Goal: Task Accomplishment & Management: Manage account settings

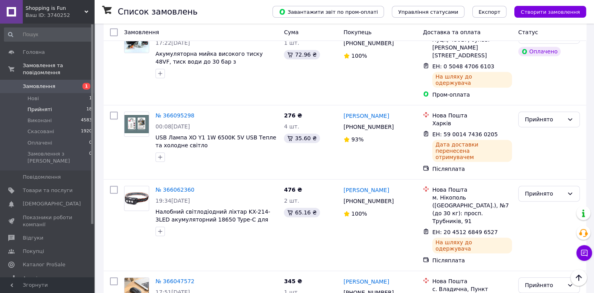
scroll to position [490, 0]
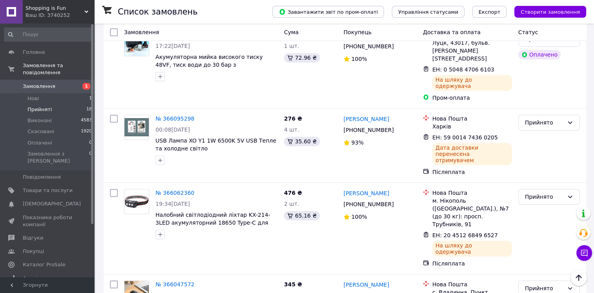
click at [71, 10] on span "Shopping is Fun" at bounding box center [55, 8] width 59 height 7
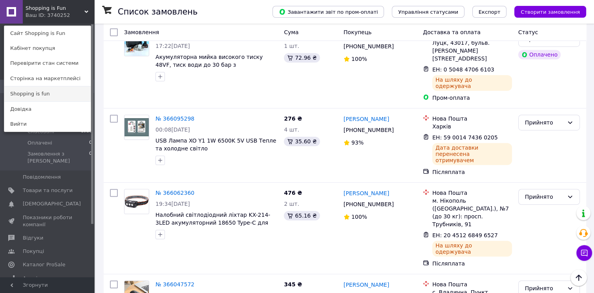
click at [60, 92] on link "Shopping is fun" at bounding box center [47, 93] width 86 height 15
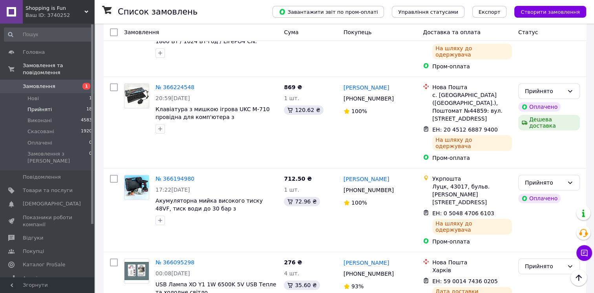
scroll to position [343, 0]
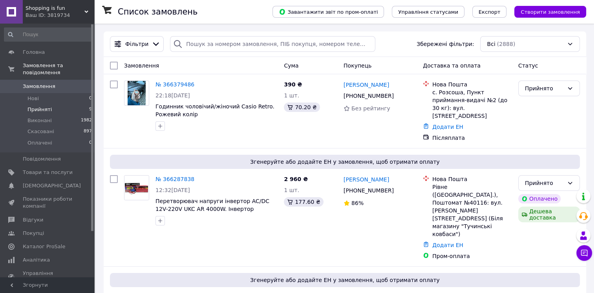
click at [61, 104] on li "Прийняті 9" at bounding box center [48, 109] width 97 height 11
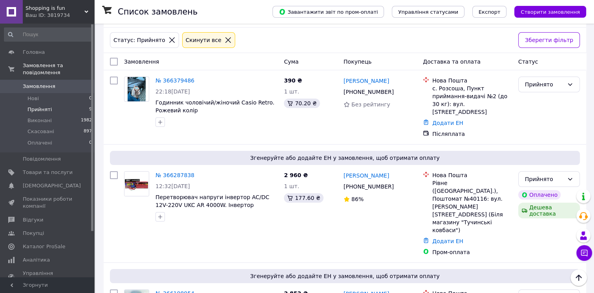
scroll to position [17, 0]
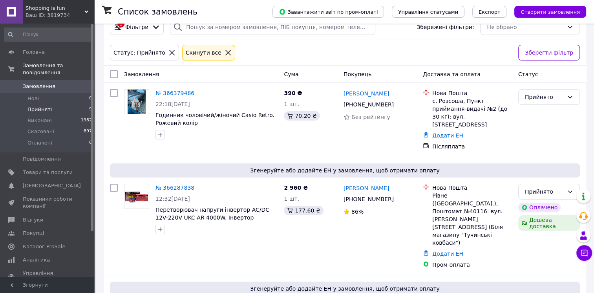
click at [42, 9] on span "Shopping is fun" at bounding box center [55, 8] width 59 height 7
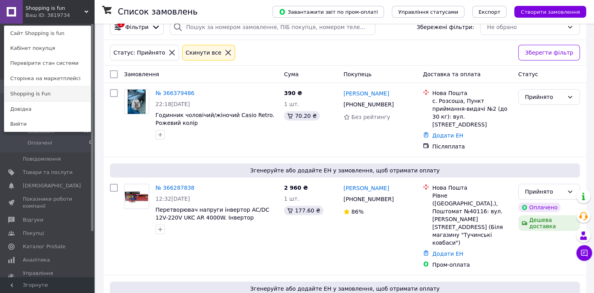
click at [43, 92] on link "Shopping is Fun" at bounding box center [47, 93] width 86 height 15
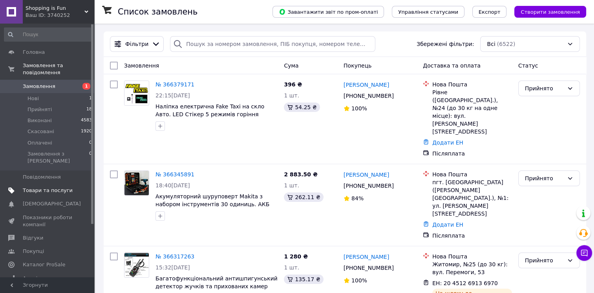
click at [75, 187] on span at bounding box center [84, 190] width 22 height 7
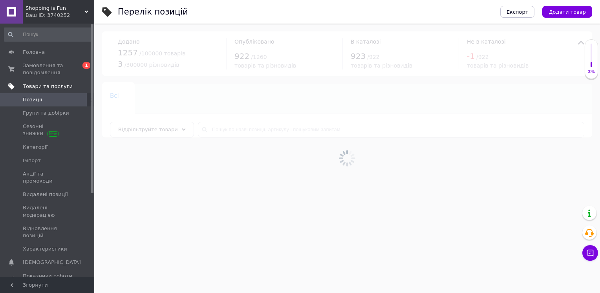
click at [150, 132] on div at bounding box center [347, 158] width 506 height 269
click at [150, 132] on span "Відфільтруйте товари" at bounding box center [148, 129] width 60 height 6
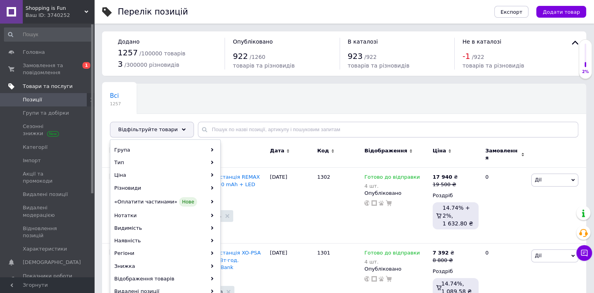
click at [150, 132] on span "Відфільтруйте товари" at bounding box center [148, 129] width 60 height 6
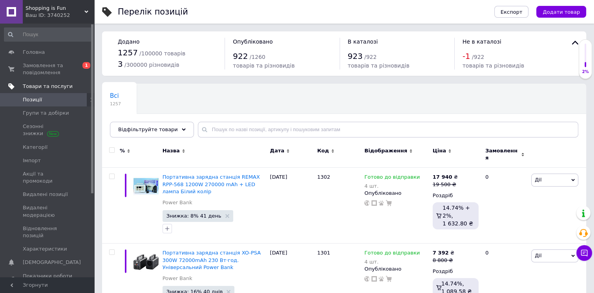
click at [150, 132] on span "Відфільтруйте товари" at bounding box center [148, 129] width 60 height 6
click at [145, 126] on span "Відфільтруйте товари" at bounding box center [148, 129] width 60 height 6
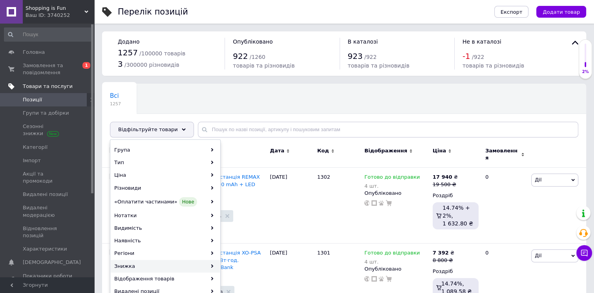
click at [138, 268] on div "Знижка" at bounding box center [165, 266] width 109 height 13
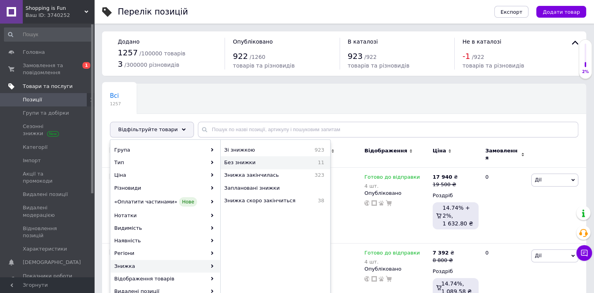
click at [284, 159] on span "Без знижки" at bounding box center [261, 162] width 75 height 7
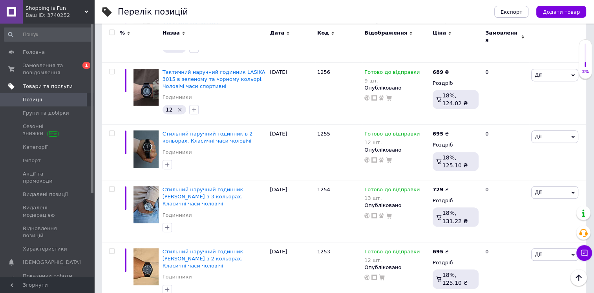
scroll to position [580, 0]
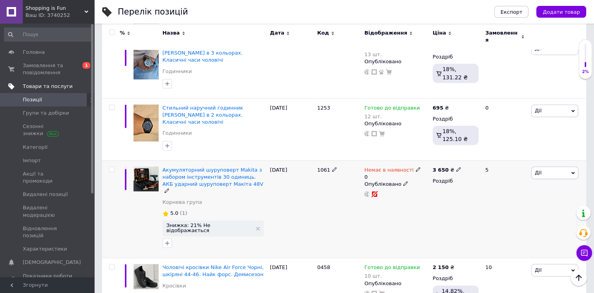
click at [416, 167] on use at bounding box center [418, 169] width 4 height 4
click at [441, 196] on li "Готово до відправки" at bounding box center [459, 201] width 75 height 11
click at [439, 193] on input "0" at bounding box center [452, 201] width 60 height 16
type input "1"
click at [557, 167] on span "Дії" at bounding box center [554, 173] width 47 height 13
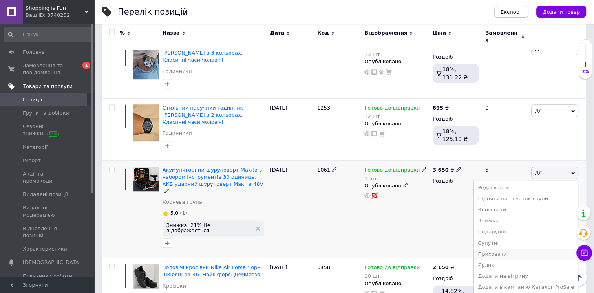
click at [510, 249] on li "Приховати" at bounding box center [526, 254] width 104 height 11
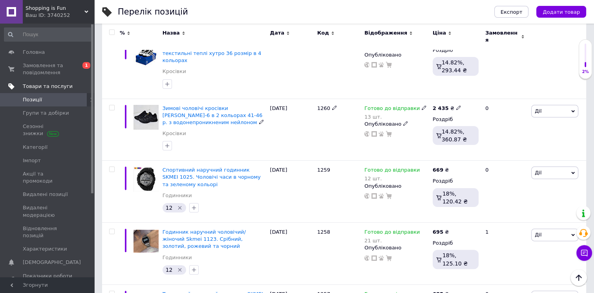
scroll to position [0, 0]
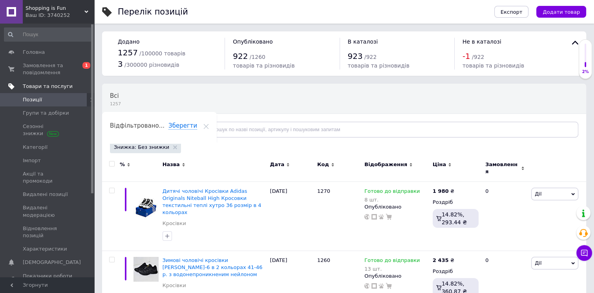
click at [58, 4] on div "Shopping is Fun Ваш ID: 3740252" at bounding box center [58, 12] width 71 height 24
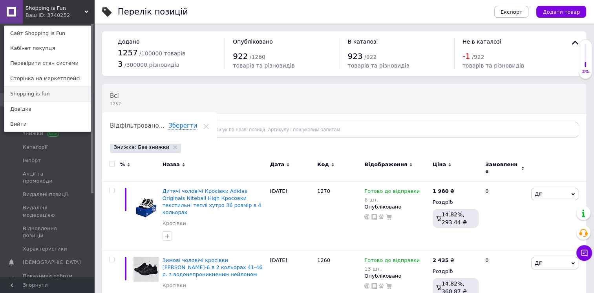
click at [34, 94] on link "Shopping is fun" at bounding box center [47, 93] width 86 height 15
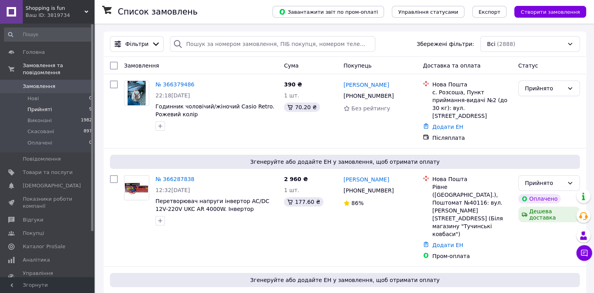
click at [52, 105] on li "Прийняті 9" at bounding box center [48, 109] width 97 height 11
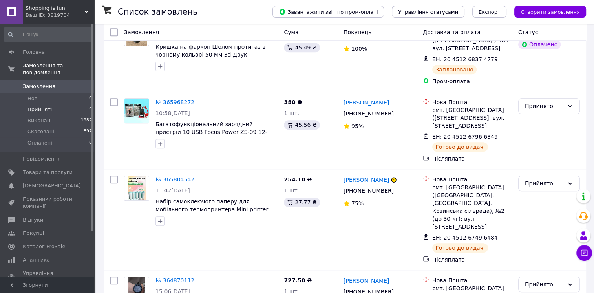
scroll to position [570, 0]
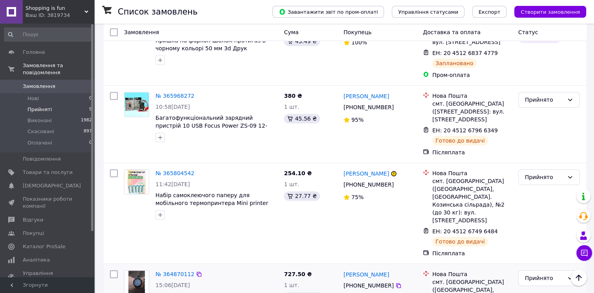
click at [396, 282] on icon at bounding box center [399, 285] width 6 height 6
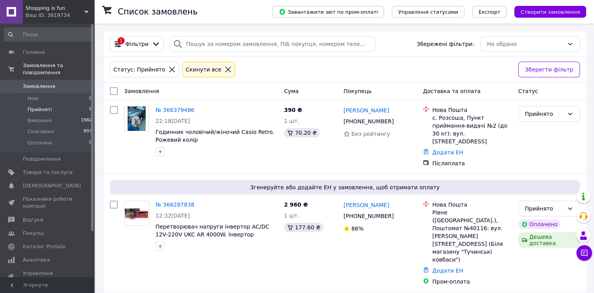
click at [592, 251] on button "Чат з покупцем" at bounding box center [585, 253] width 16 height 16
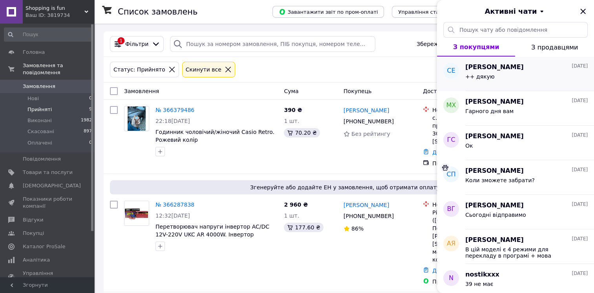
click at [504, 73] on div "++ дякую" at bounding box center [527, 78] width 123 height 13
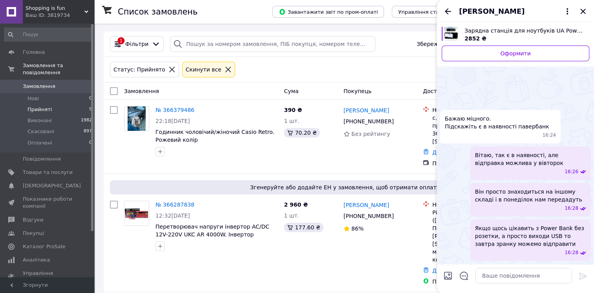
scroll to position [119, 0]
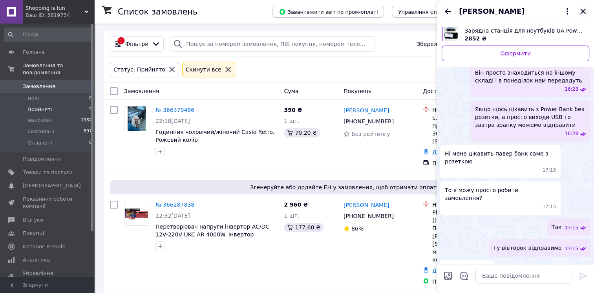
click at [580, 10] on icon "Закрити" at bounding box center [583, 11] width 9 height 9
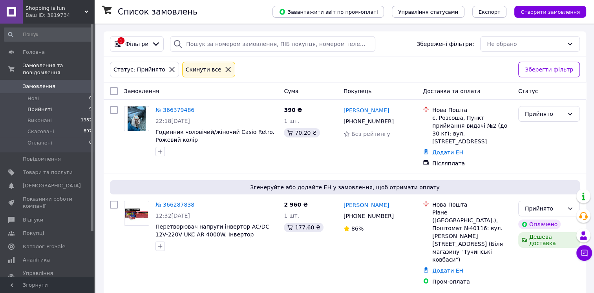
click at [89, 21] on div "Shopping is fun Ваш ID: 3819734" at bounding box center [58, 12] width 71 height 24
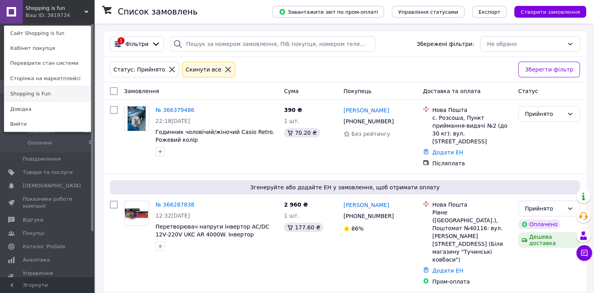
click at [58, 88] on link "Shopping is Fun" at bounding box center [47, 93] width 86 height 15
